Goal: Use online tool/utility: Utilize a website feature to perform a specific function

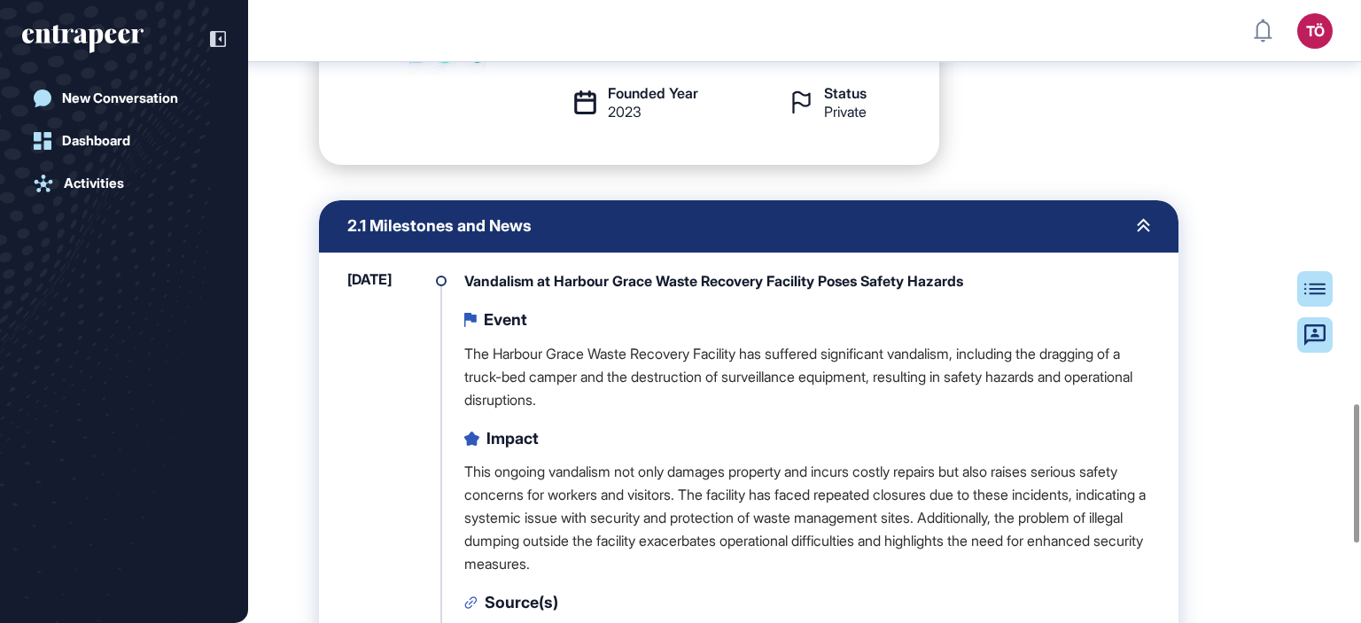
scroll to position [1899, 0]
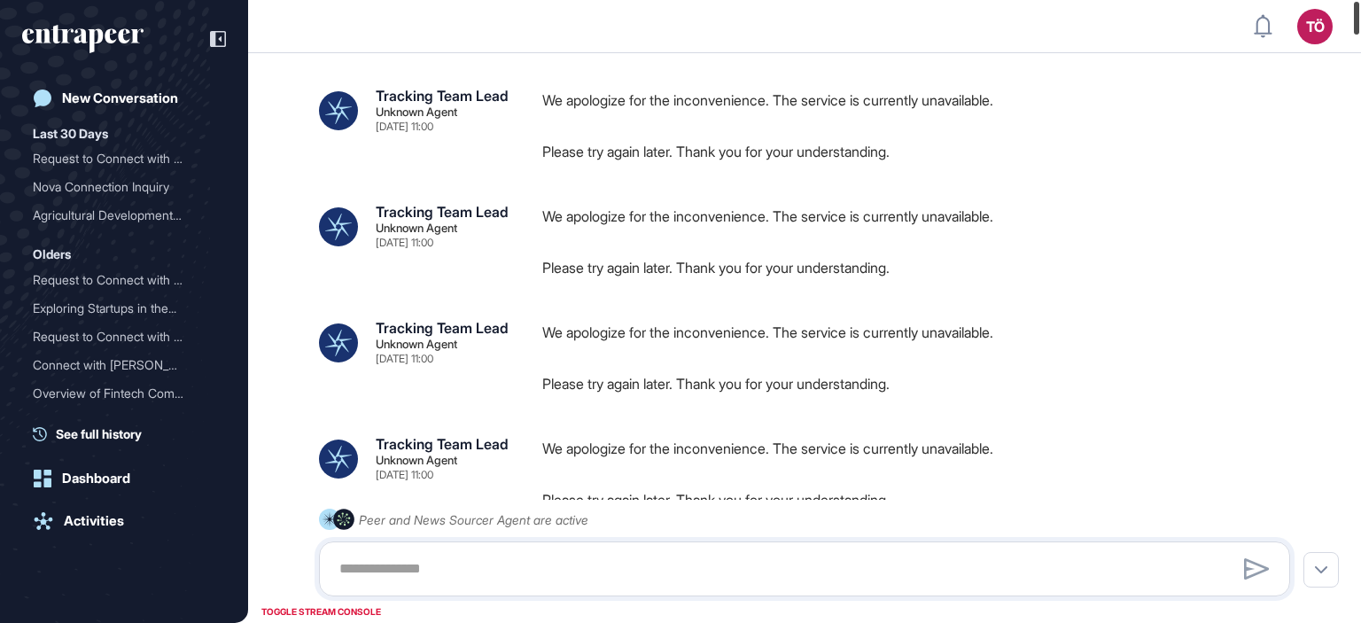
drag, startPoint x: 1356, startPoint y: 591, endPoint x: 1246, endPoint y: -7, distance: 608.2
click at [1246, 0] on html "TÖ Admin Dashboard Dashboard Profile My Content Request More Data New Conversat…" at bounding box center [680, 311] width 1361 height 623
click at [140, 31] on icon "entrapeer-logo" at bounding box center [82, 39] width 121 height 28
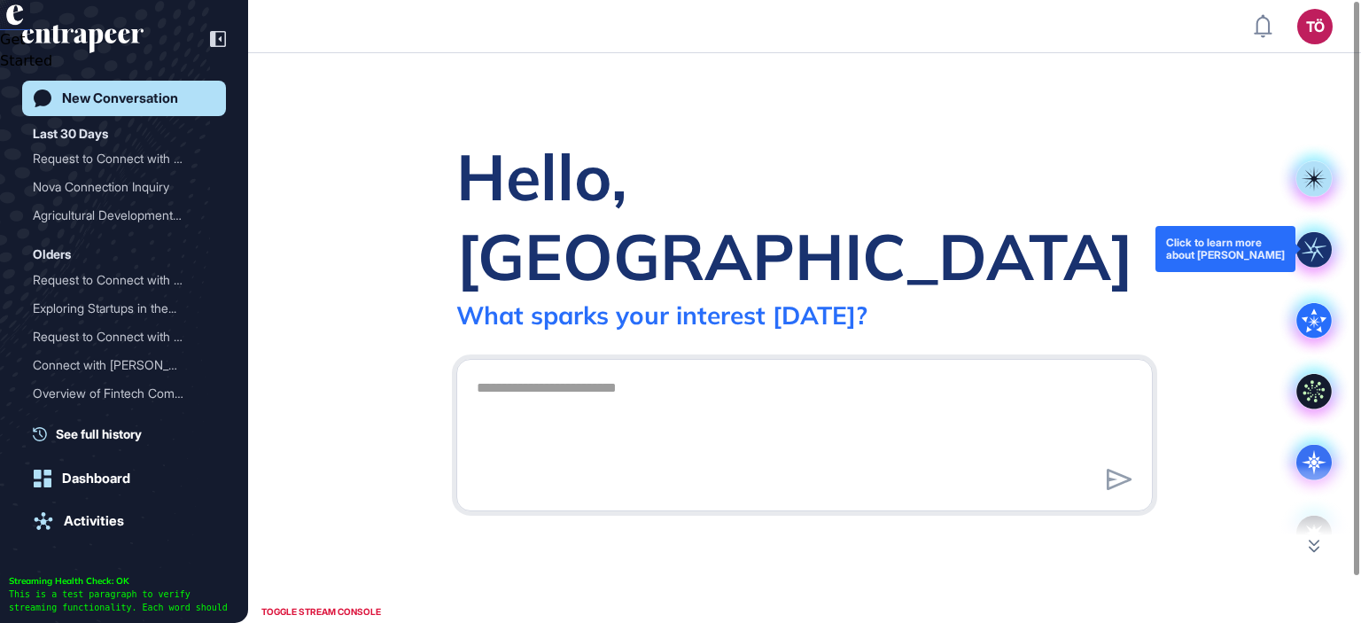
click at [1313, 253] on rect at bounding box center [1313, 248] width 35 height 35
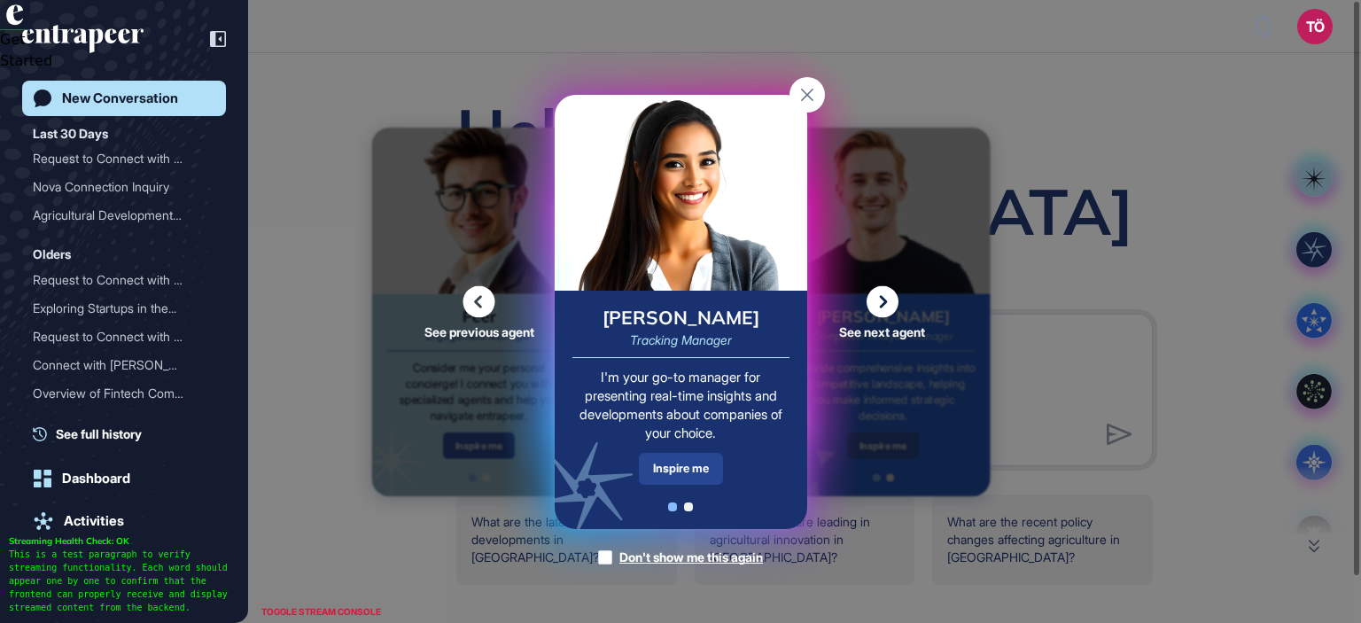
click at [709, 475] on div "Inspire me" at bounding box center [681, 468] width 84 height 31
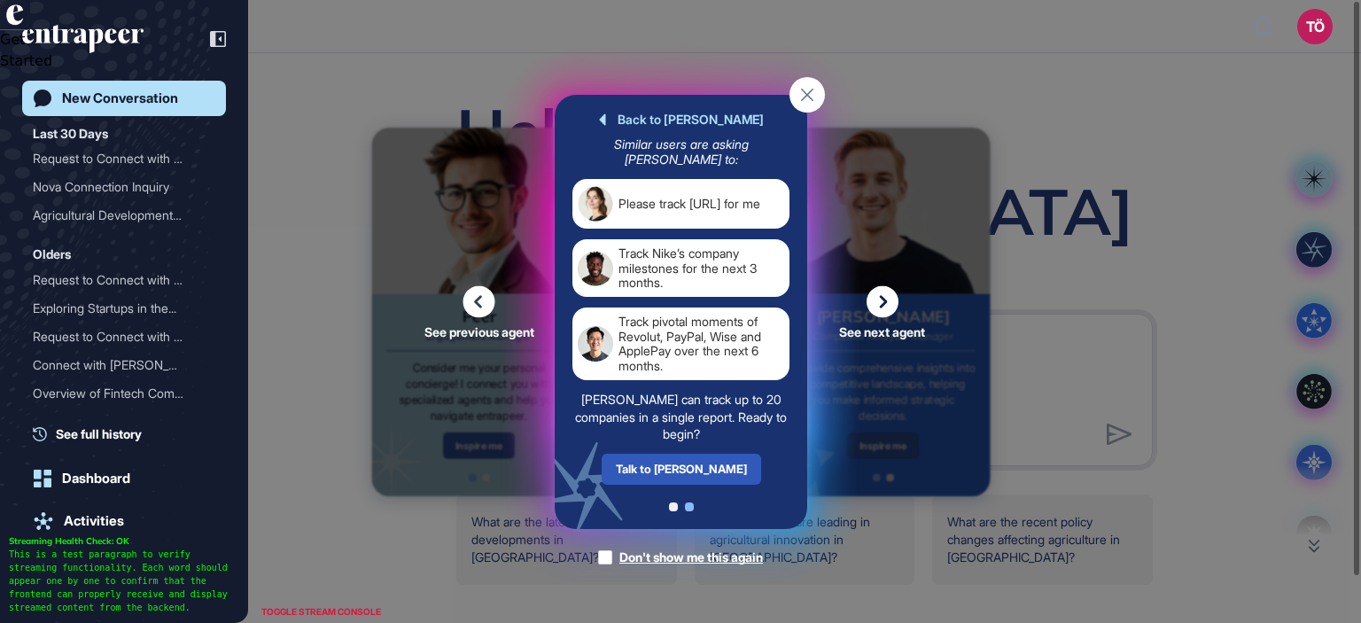
click at [709, 475] on div "Talk to Tracy" at bounding box center [680, 468] width 159 height 31
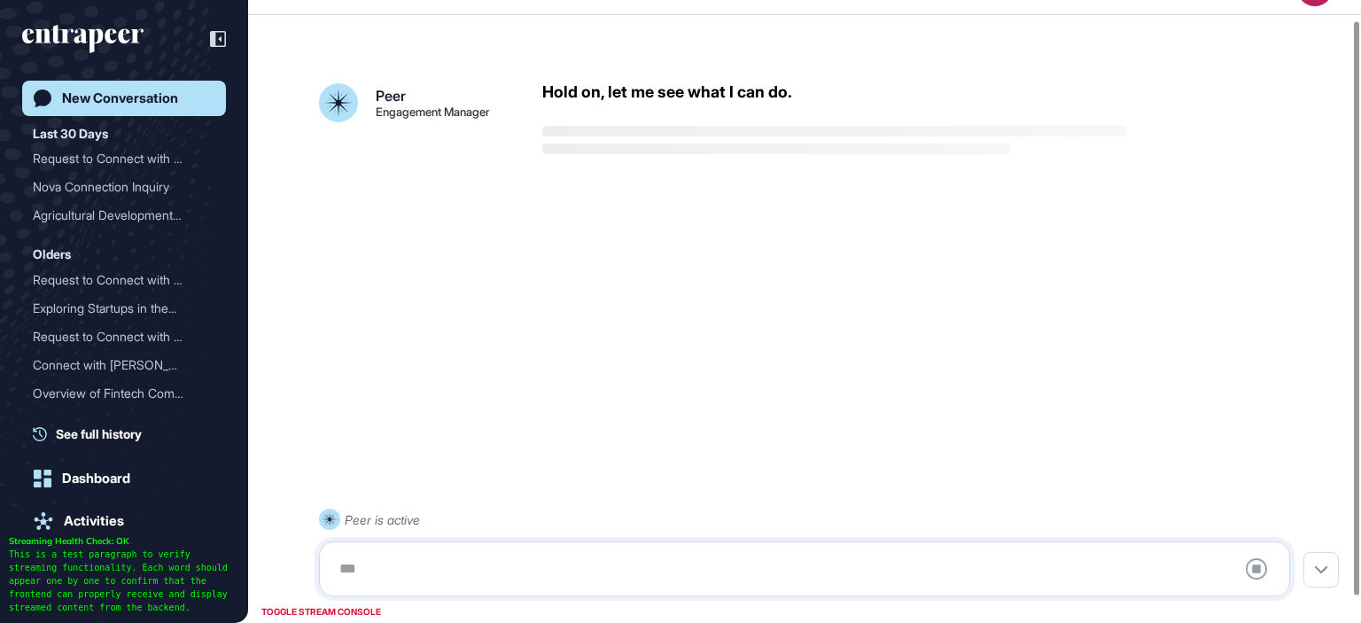
scroll to position [50, 0]
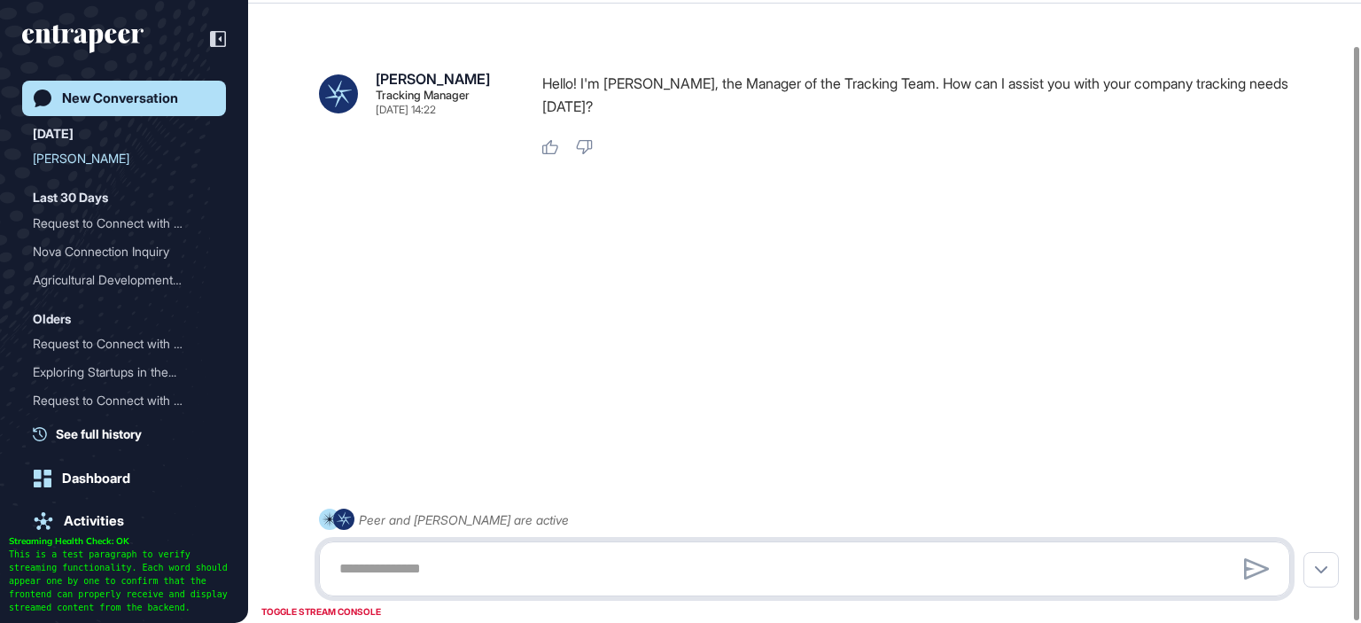
click at [734, 554] on textarea at bounding box center [805, 568] width 952 height 35
type textarea "**********"
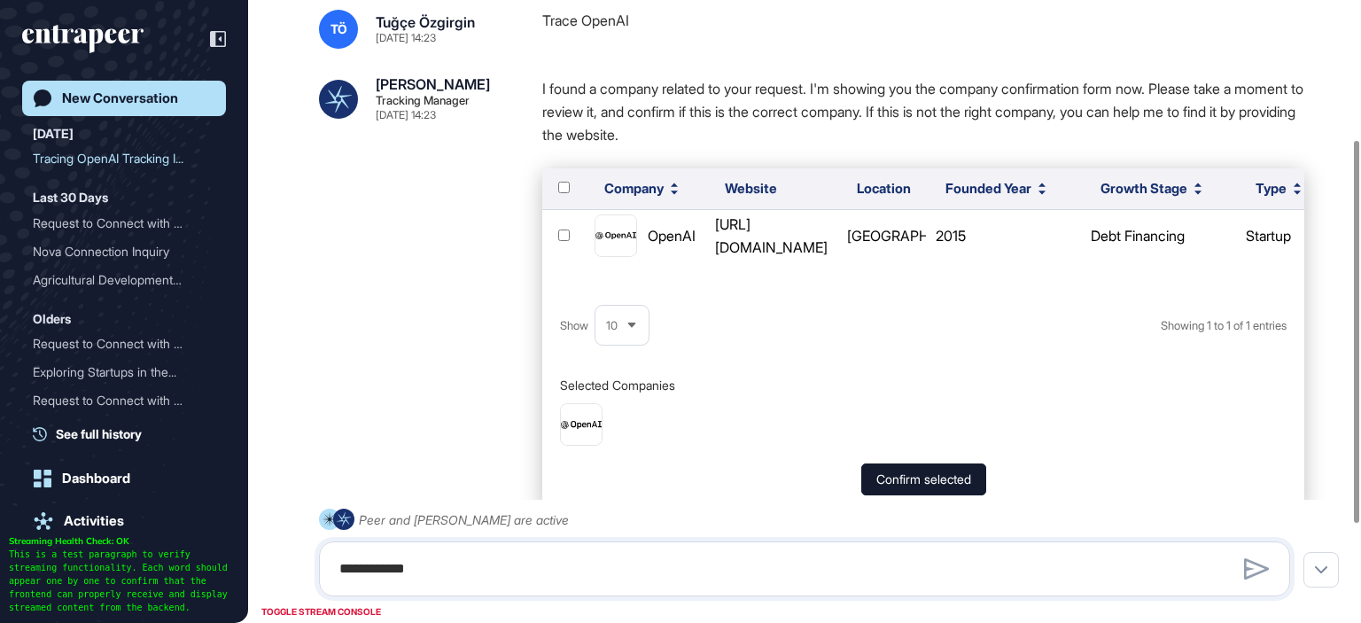
scroll to position [227, 0]
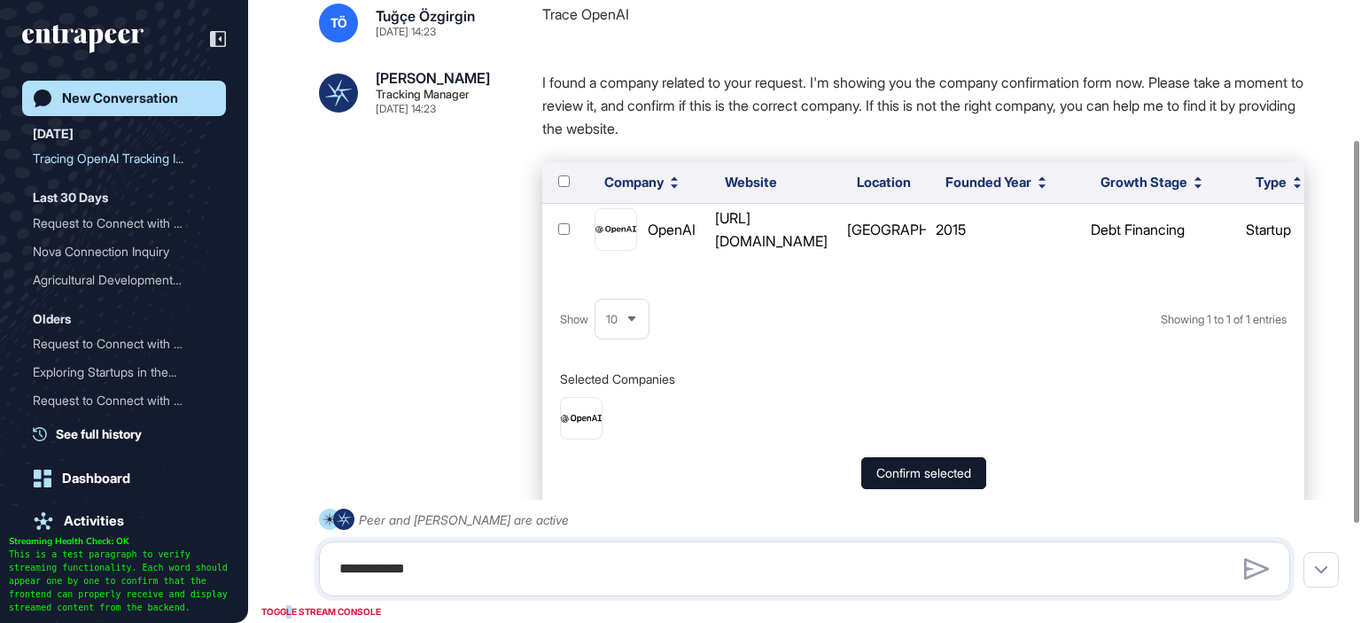
click at [290, 610] on div "TOGGLE STREAM CONSOLE" at bounding box center [321, 612] width 128 height 22
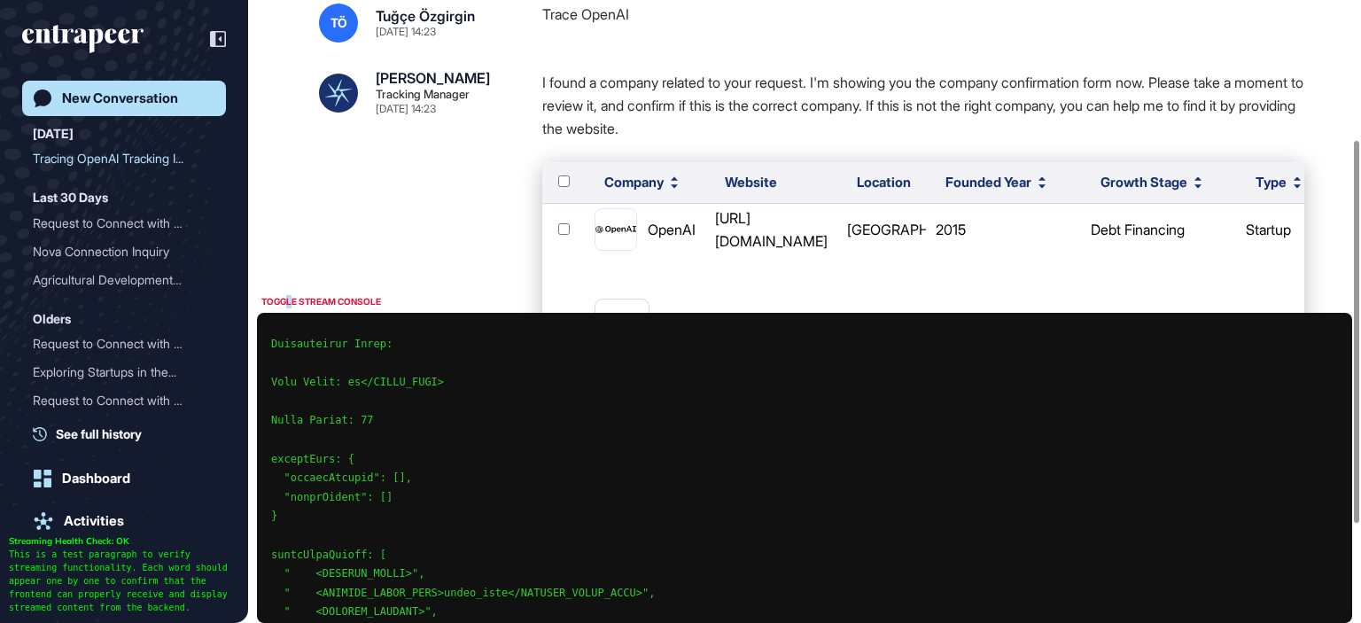
scroll to position [229, 0]
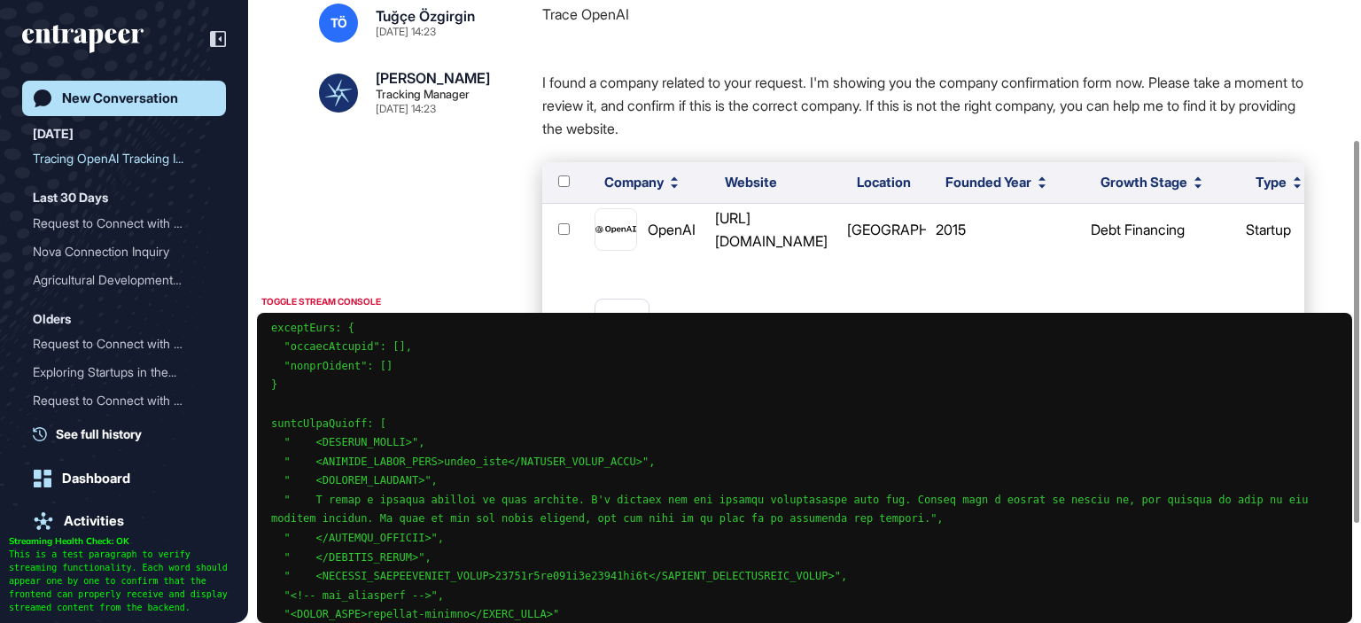
click at [287, 265] on div "**********" at bounding box center [804, 275] width 1113 height 898
click at [360, 302] on div "TOGGLE STREAM CONSOLE" at bounding box center [321, 302] width 128 height 22
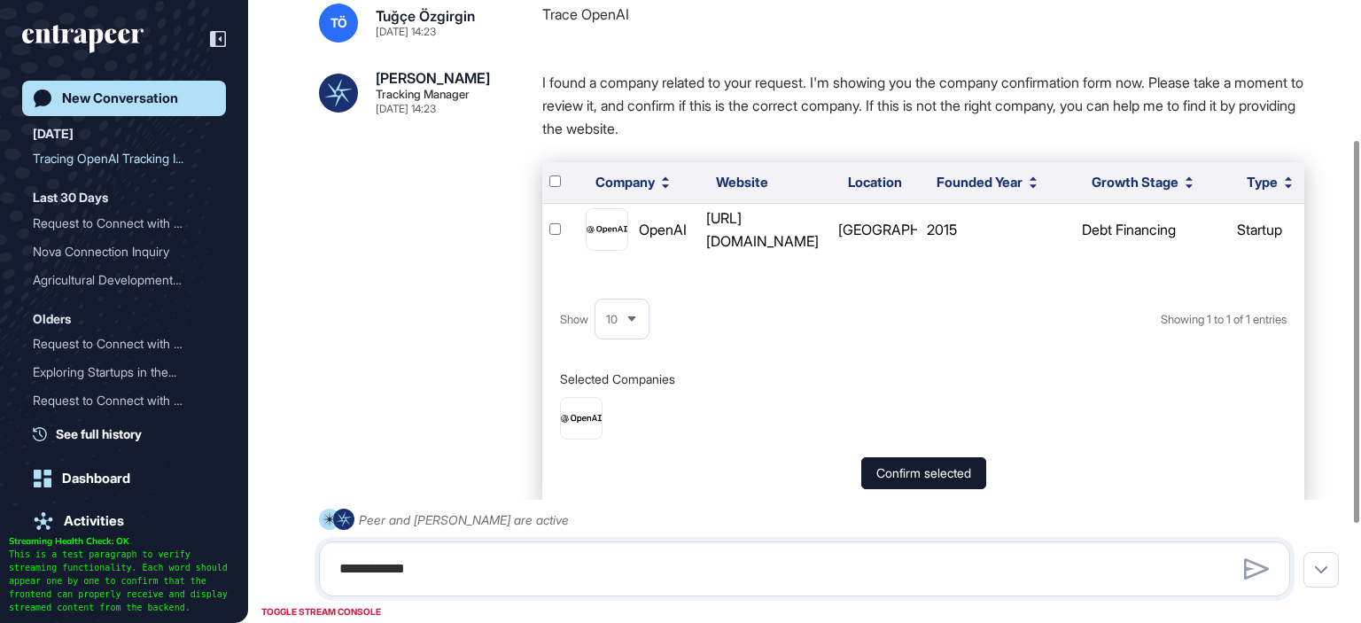
scroll to position [0, 0]
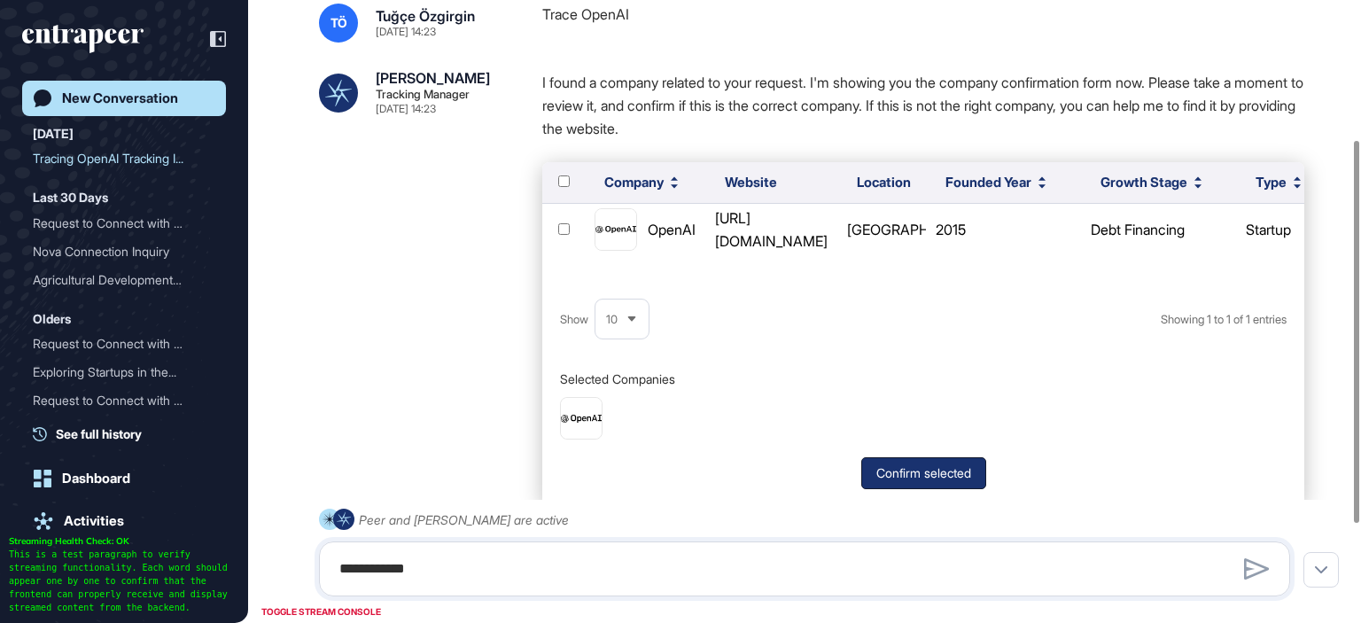
click at [900, 485] on button "Confirm selected" at bounding box center [923, 473] width 125 height 32
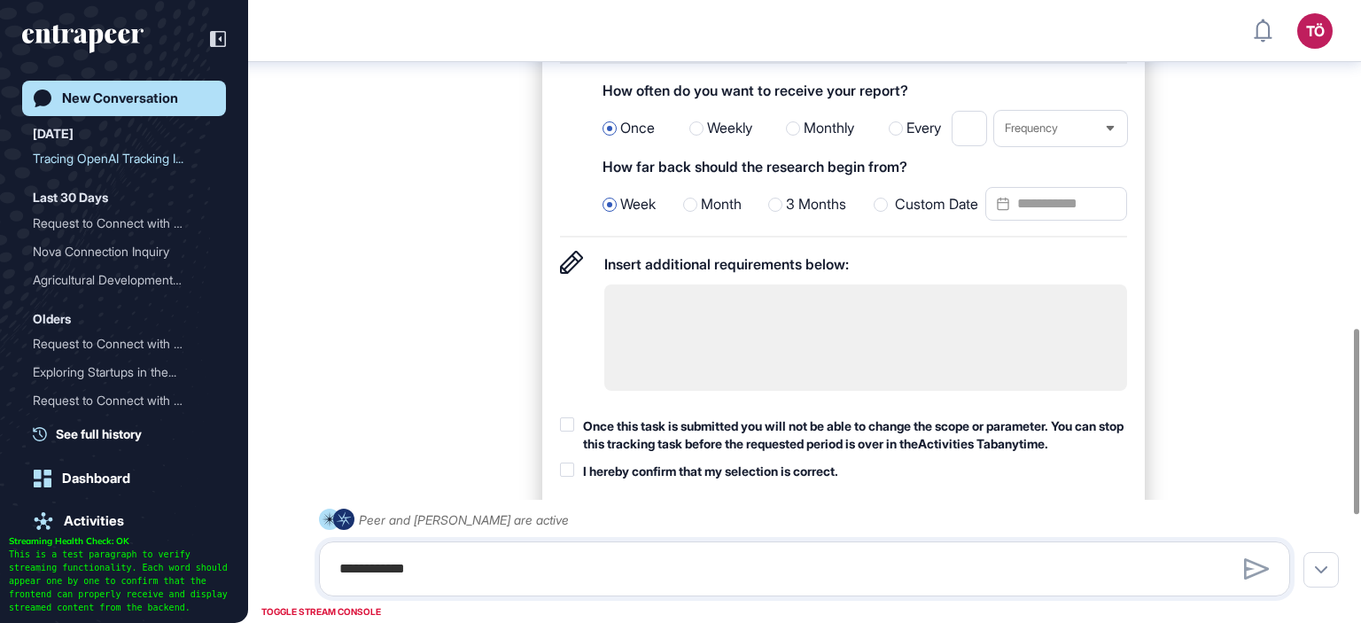
scroll to position [1177, 0]
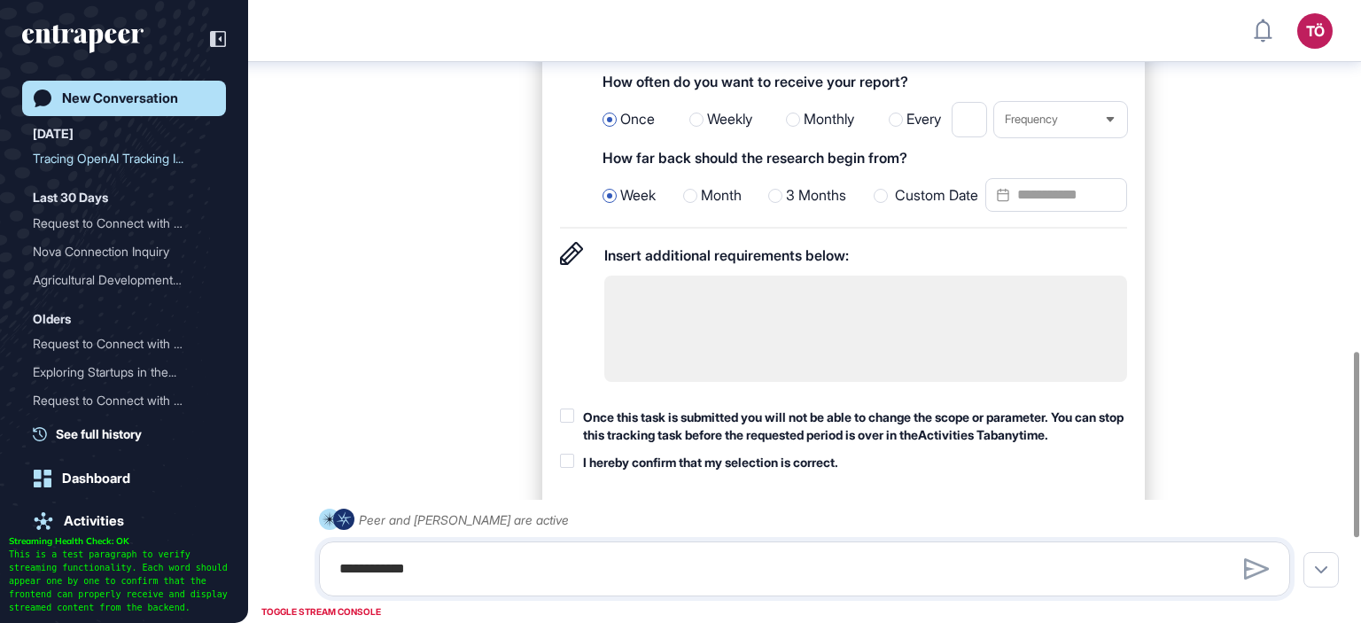
click at [802, 207] on span "3 Months" at bounding box center [816, 195] width 60 height 23
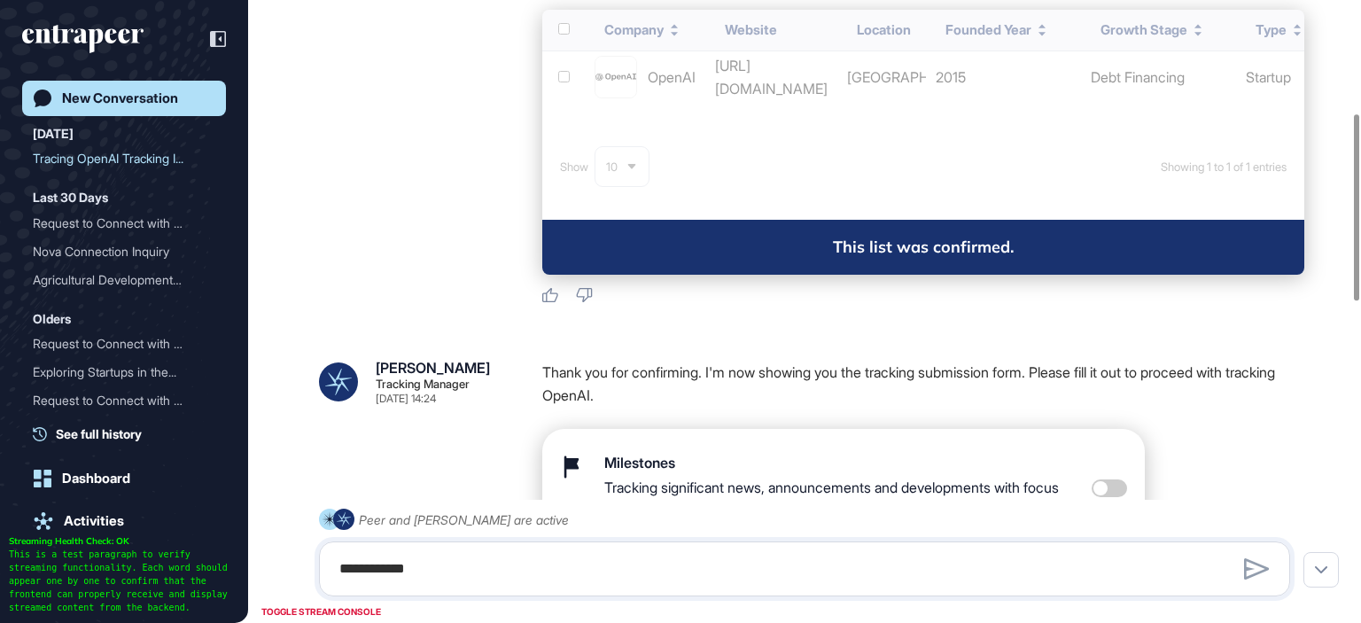
scroll to position [377, 0]
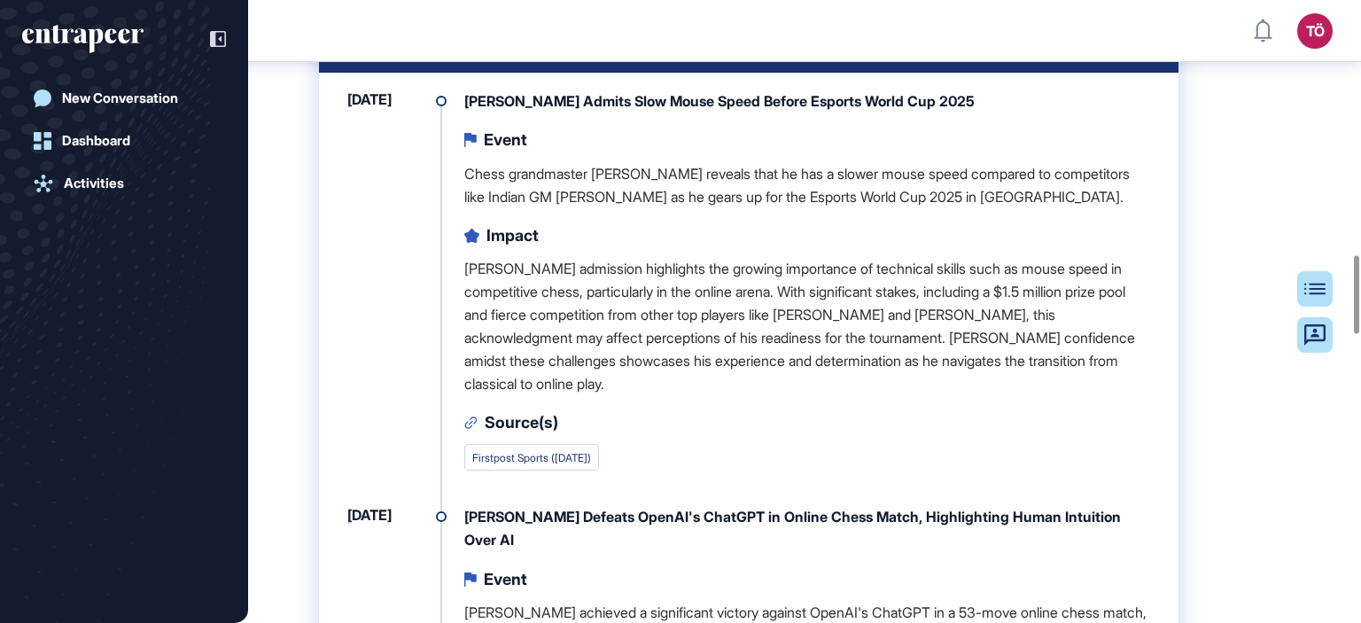
scroll to position [1929, 0]
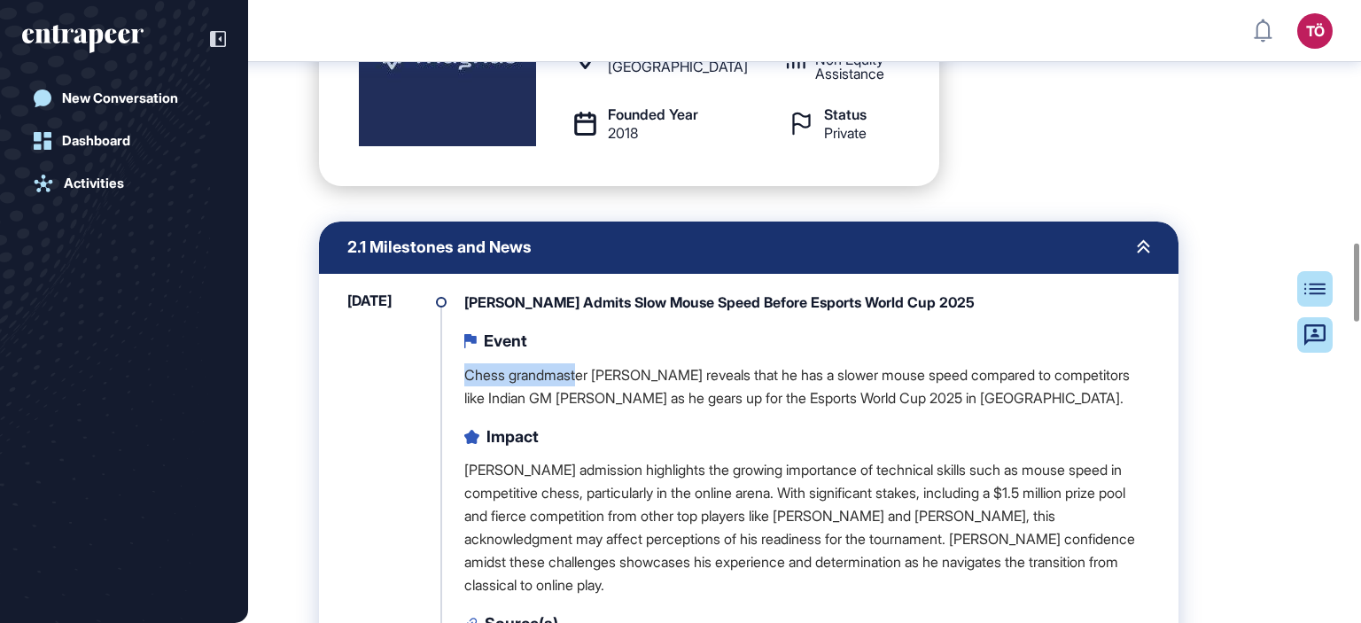
drag, startPoint x: 458, startPoint y: 367, endPoint x: 581, endPoint y: 383, distance: 124.2
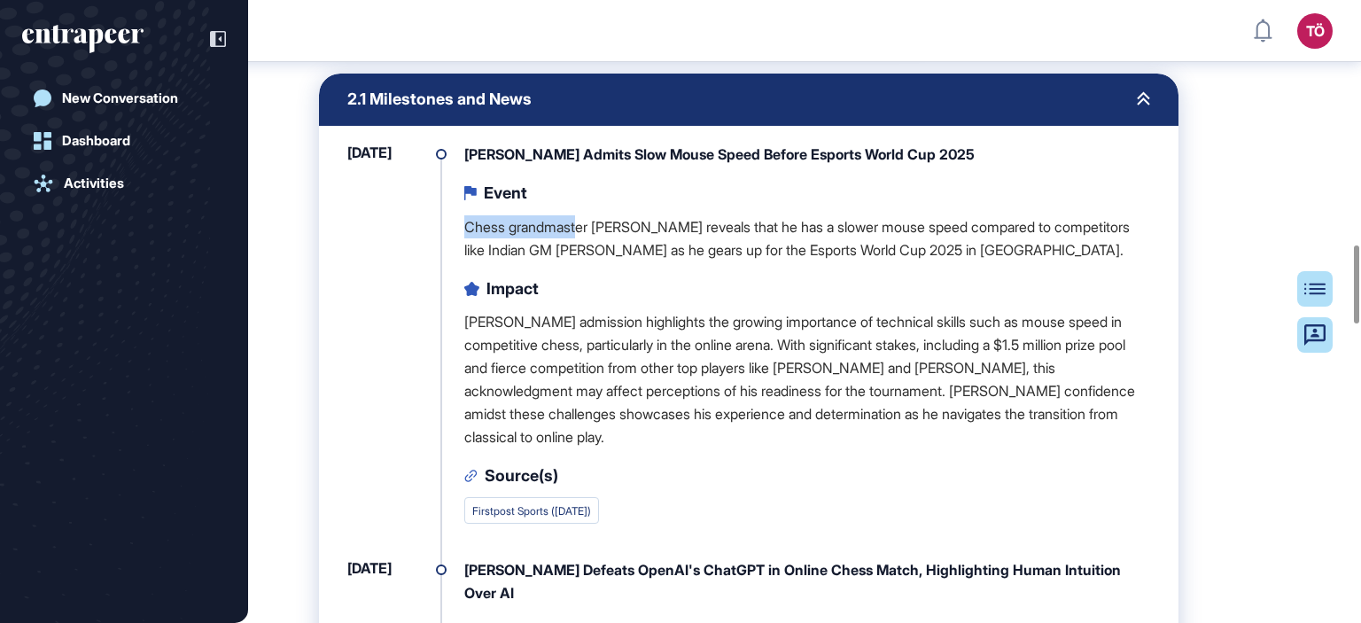
scroll to position [2106, 0]
